Goal: Register for event/course

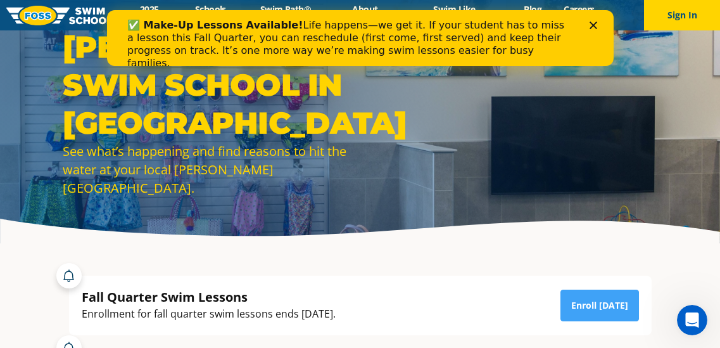
click at [594, 27] on polygon "Close" at bounding box center [593, 26] width 8 height 8
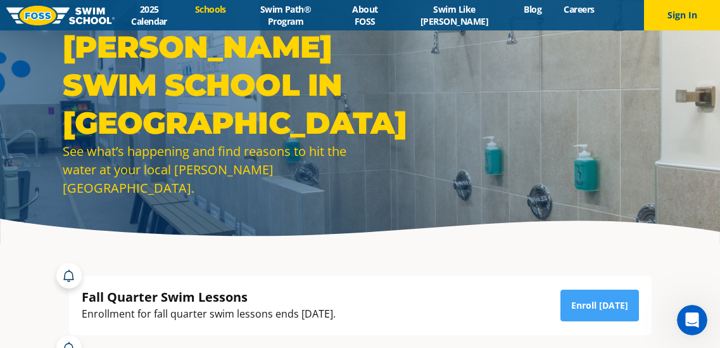
click at [211, 8] on link "Schools" at bounding box center [210, 9] width 53 height 12
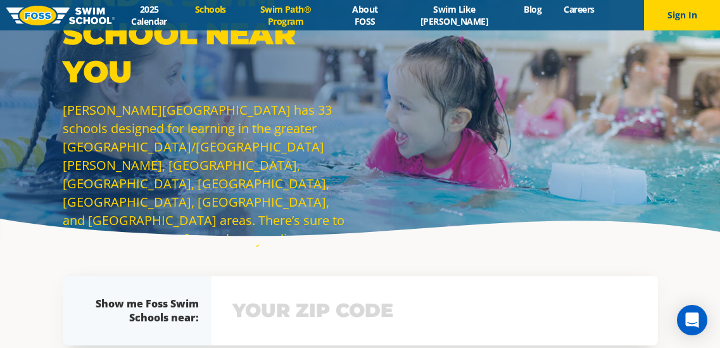
click at [308, 20] on link "Swim Path® Program" at bounding box center [285, 15] width 97 height 24
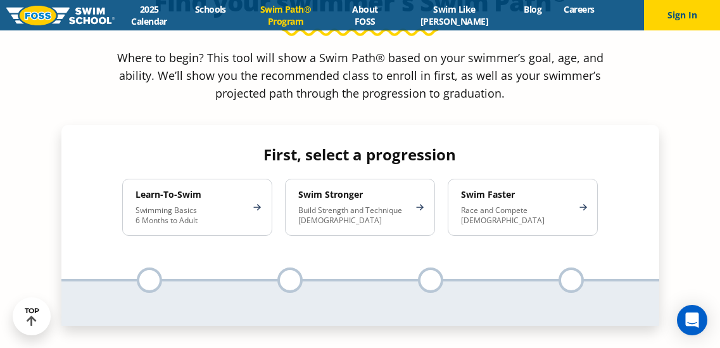
scroll to position [1158, 0]
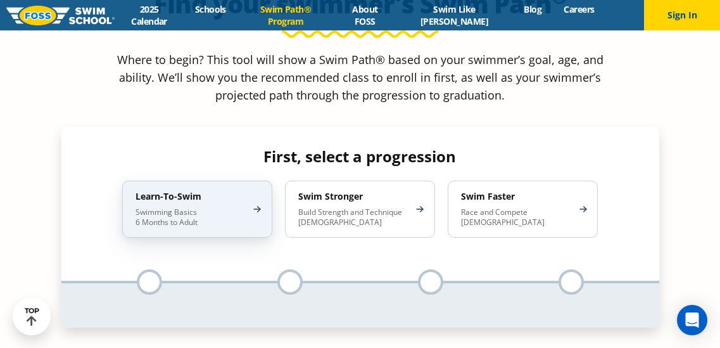
click at [175, 180] on div "Learn-To-Swim Swimming Basics 6 Months to Adult" at bounding box center [197, 208] width 150 height 57
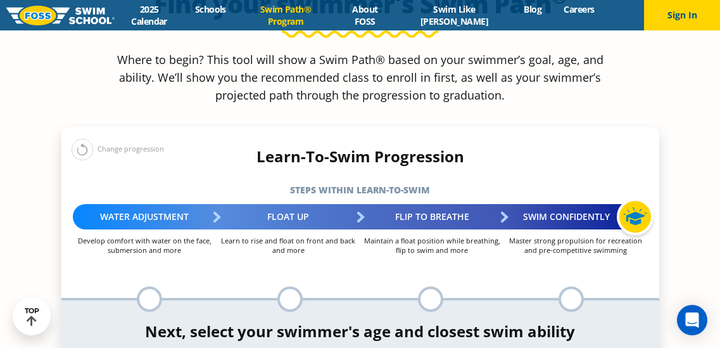
select select "2-years"
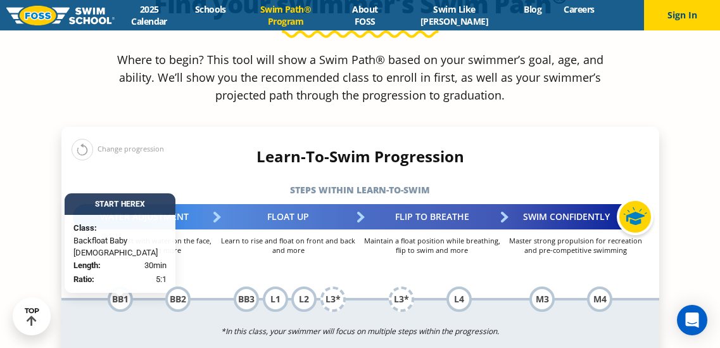
select select "2-years-comfortable-with-water-poured-over-face-eyes-and-ears-and-with-ears-in-…"
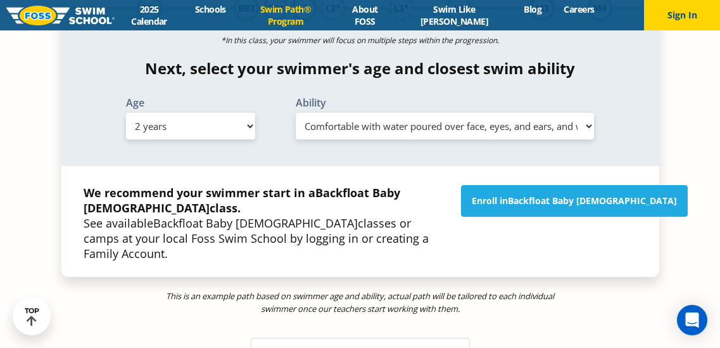
scroll to position [1467, 0]
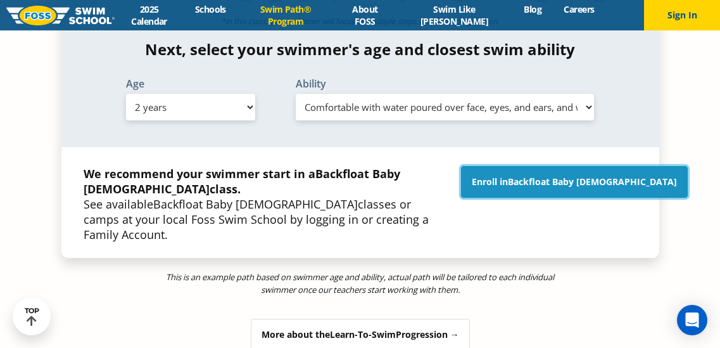
click at [541, 166] on link "Enroll in Backfloat Baby 2" at bounding box center [574, 182] width 227 height 32
